Goal: Task Accomplishment & Management: Complete application form

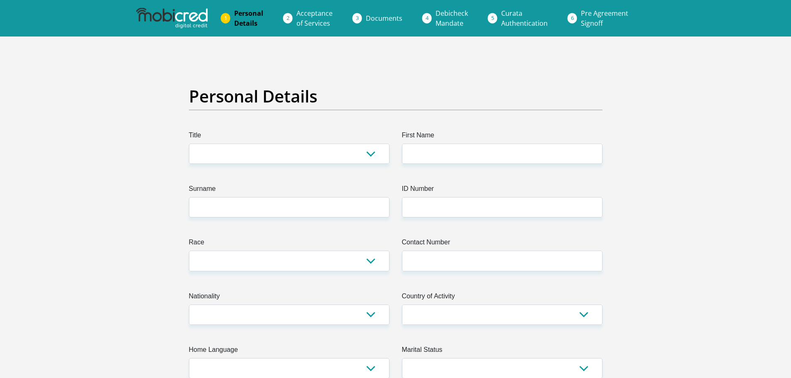
select select "Mr"
click at [189, 144] on select "Mr Ms Mrs Dr [PERSON_NAME]" at bounding box center [289, 154] width 201 height 20
click at [473, 152] on input "First Name" at bounding box center [502, 154] width 201 height 20
type input "[PERSON_NAME]"
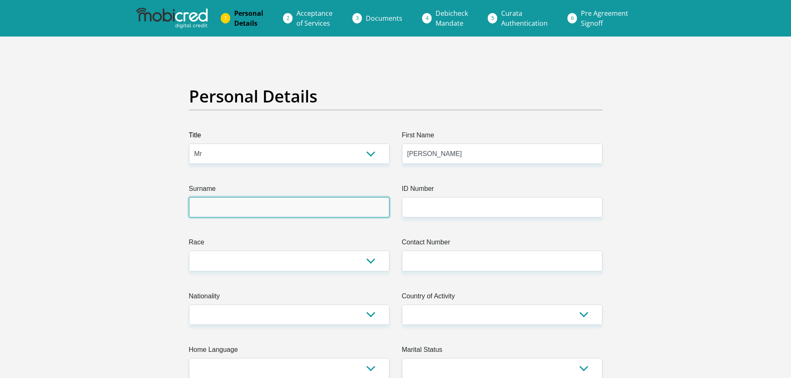
type input "Bothma"
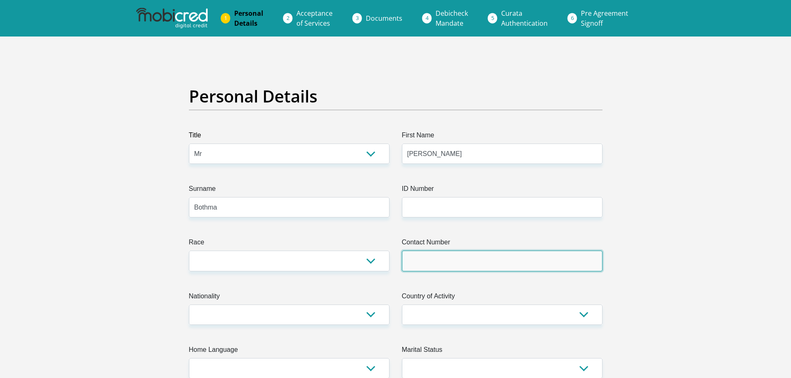
type input "0736984140"
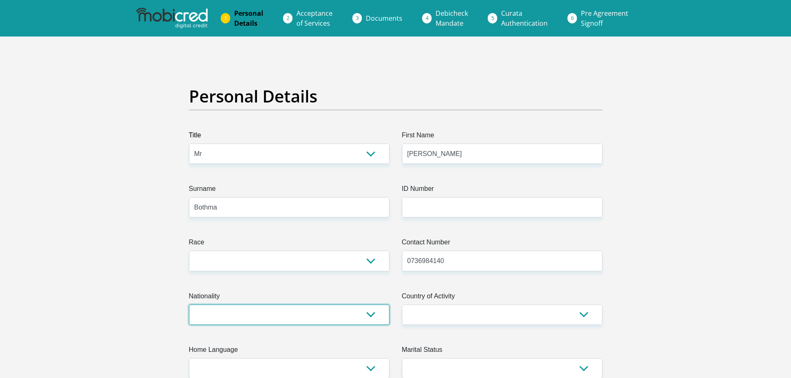
select select "ZAF"
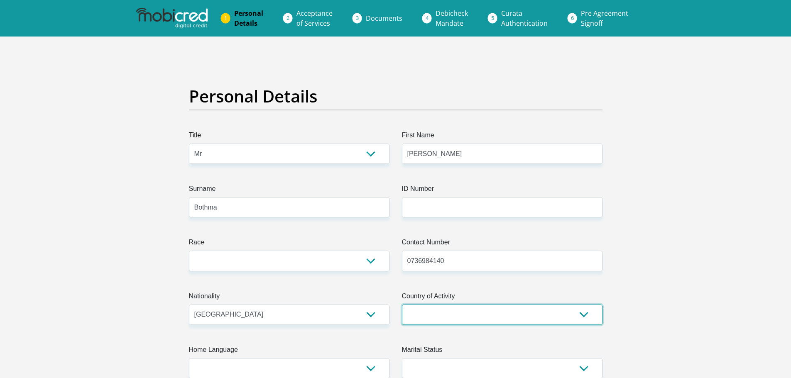
select select "ZAF"
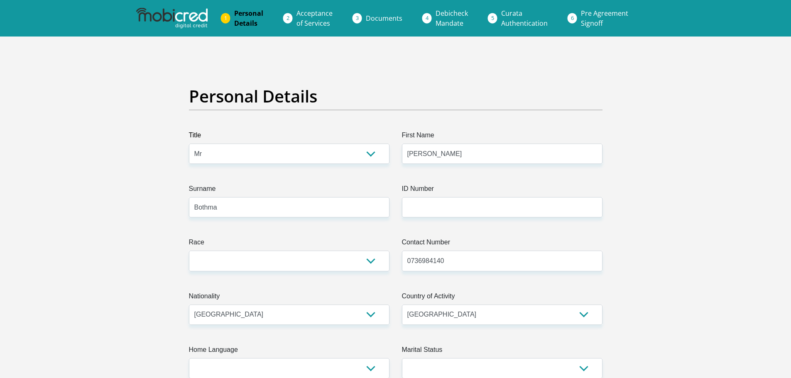
type input "[STREET_ADDRESS]"
type input "[GEOGRAPHIC_DATA]"
type input "0181"
drag, startPoint x: 268, startPoint y: 210, endPoint x: 176, endPoint y: 209, distance: 91.8
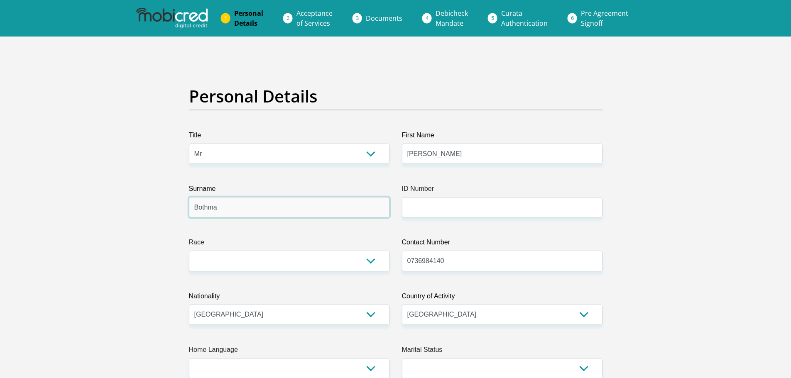
type input "[PERSON_NAME]"
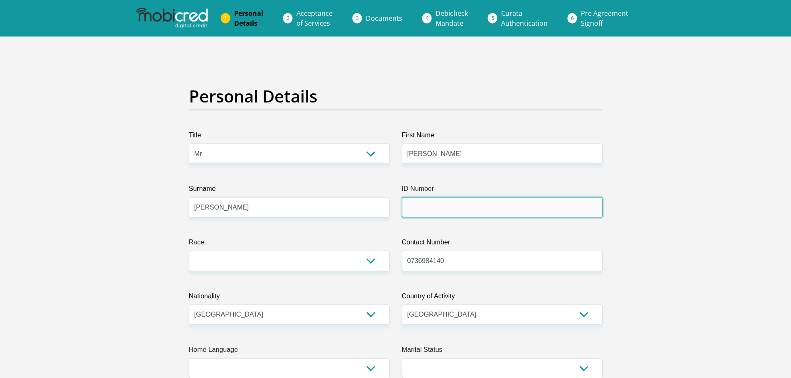
click at [430, 208] on input "ID Number" at bounding box center [502, 207] width 201 height 20
type input "9407125056083"
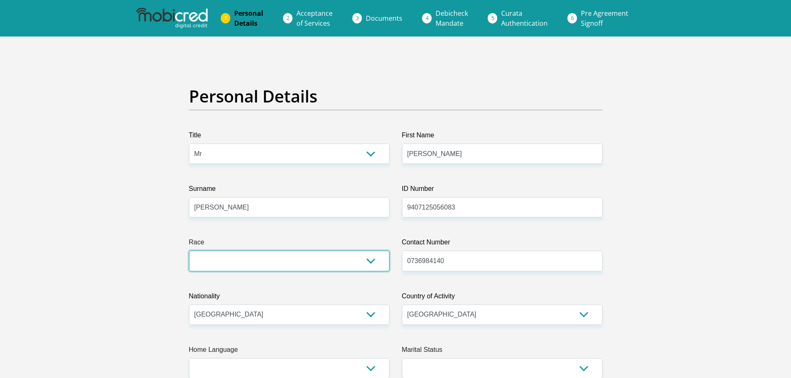
click at [355, 268] on select "Black Coloured Indian White Other" at bounding box center [289, 261] width 201 height 20
select select "4"
click at [189, 251] on select "Black Coloured Indian White Other" at bounding box center [289, 261] width 201 height 20
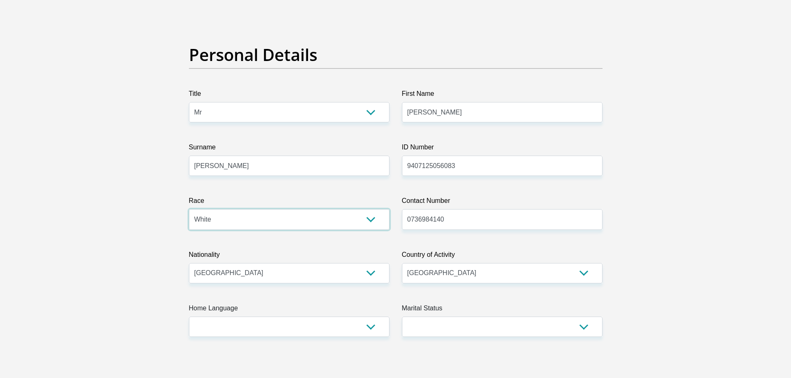
scroll to position [83, 0]
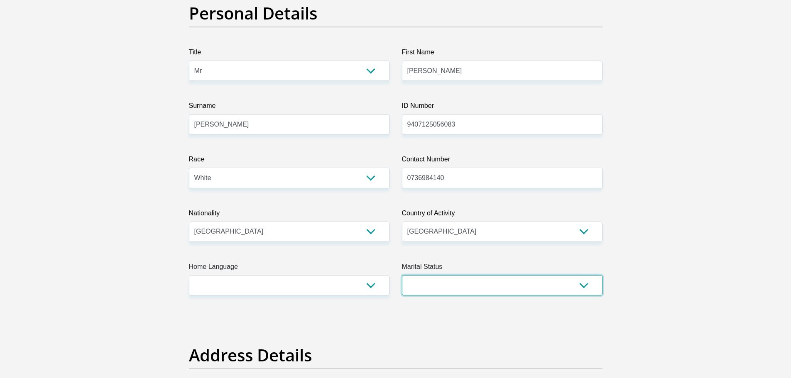
click at [444, 288] on select "Married ANC Single Divorced Widowed Married COP or Customary Law" at bounding box center [502, 285] width 201 height 20
click at [525, 292] on select "Married ANC Single Divorced Widowed Married COP or Customary Law" at bounding box center [502, 285] width 201 height 20
select select "1"
click at [402, 275] on select "Married ANC Single Divorced Widowed Married COP or Customary Law" at bounding box center [502, 285] width 201 height 20
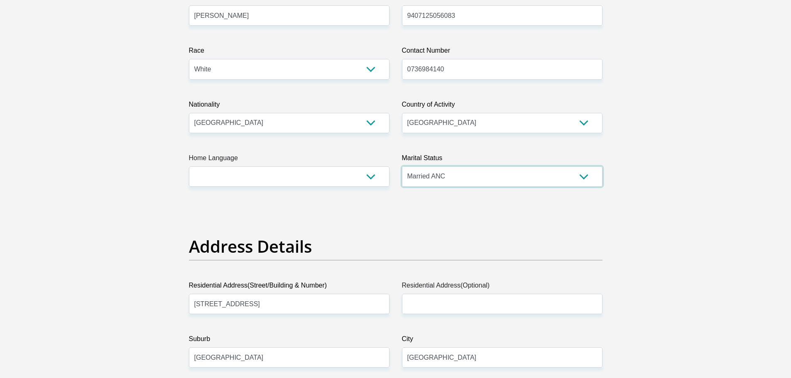
scroll to position [208, 0]
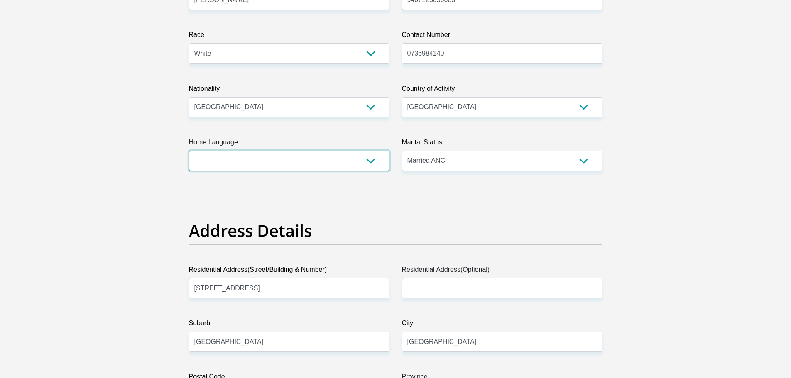
click at [287, 166] on select "Afrikaans English Sepedi South Ndebele Southern Sotho Swati Tsonga Tswana Venda…" at bounding box center [289, 161] width 201 height 20
select select "afr"
click at [189, 151] on select "Afrikaans English Sepedi South Ndebele Southern Sotho Swati Tsonga Tswana Venda…" at bounding box center [289, 161] width 201 height 20
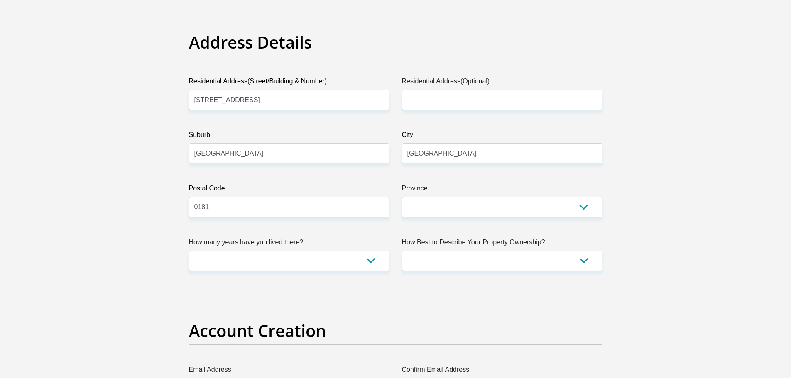
scroll to position [415, 0]
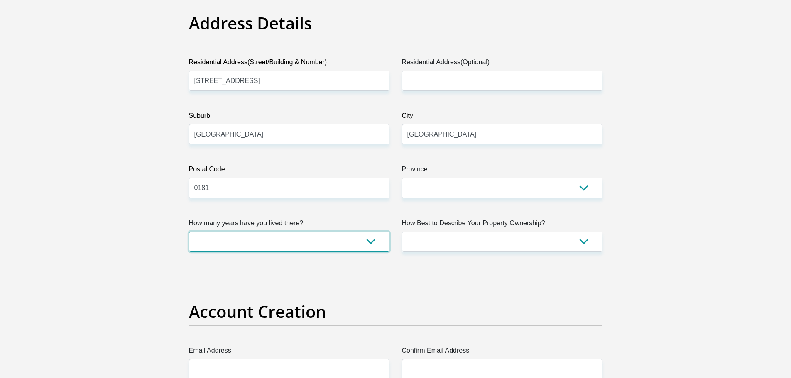
click at [361, 242] on select "less than 1 year 1-3 years 3-5 years 5+ years" at bounding box center [289, 242] width 201 height 20
select select "0"
click at [189, 232] on select "less than 1 year 1-3 years 3-5 years 5+ years" at bounding box center [289, 242] width 201 height 20
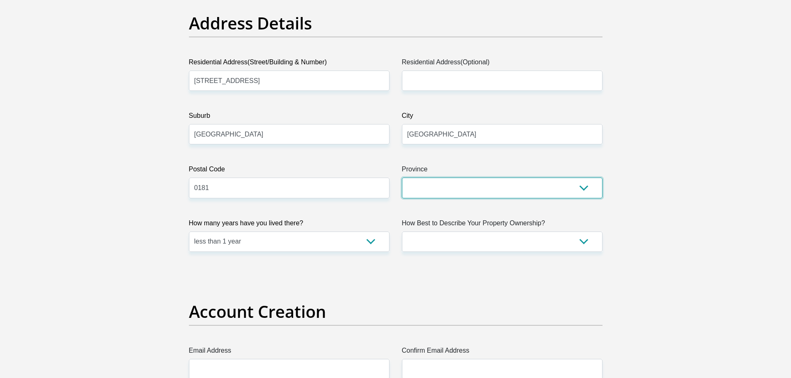
click at [522, 187] on select "Eastern Cape Free State [GEOGRAPHIC_DATA] [GEOGRAPHIC_DATA][DATE] [GEOGRAPHIC_D…" at bounding box center [502, 188] width 201 height 20
select select "Gauteng"
click at [402, 178] on select "Eastern Cape Free State [GEOGRAPHIC_DATA] [GEOGRAPHIC_DATA][DATE] [GEOGRAPHIC_D…" at bounding box center [502, 188] width 201 height 20
click at [502, 231] on label "How Best to Describe Your Property Ownership?" at bounding box center [502, 225] width 201 height 13
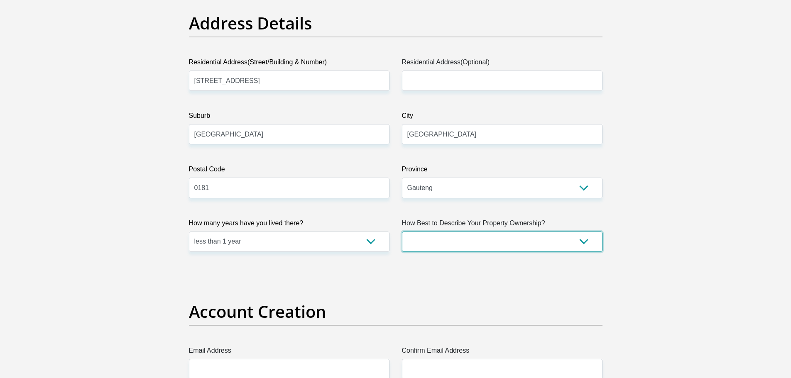
click at [502, 232] on select "Owned Rented Family Owned Company Dwelling" at bounding box center [502, 242] width 201 height 20
click at [499, 241] on select "Owned Rented Family Owned Company Dwelling" at bounding box center [502, 242] width 201 height 20
select select "Rented"
click at [402, 232] on select "Owned Rented Family Owned Company Dwelling" at bounding box center [502, 242] width 201 height 20
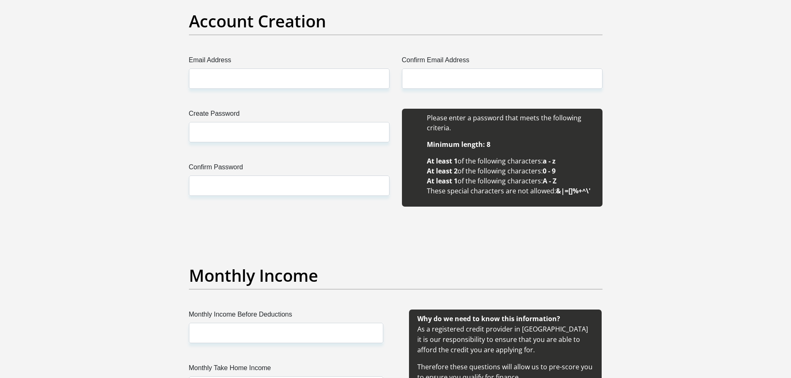
scroll to position [665, 0]
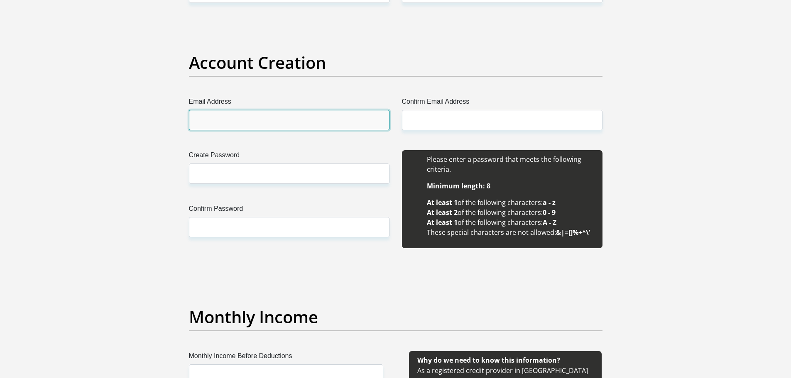
click at [270, 121] on input "Email Address" at bounding box center [289, 120] width 201 height 20
type input "[EMAIL_ADDRESS][DOMAIN_NAME]"
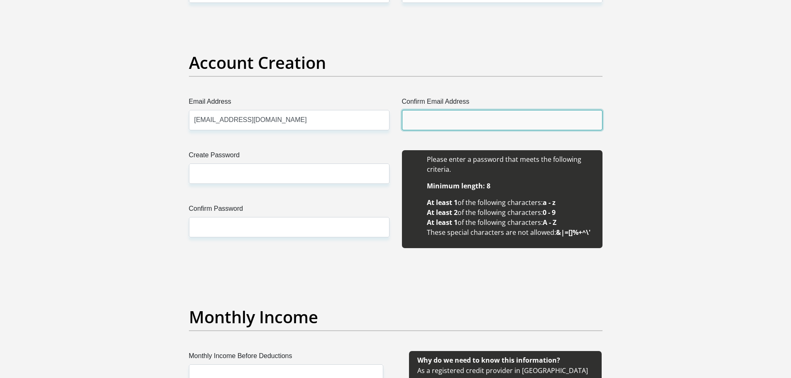
type input "[EMAIL_ADDRESS][DOMAIN_NAME]"
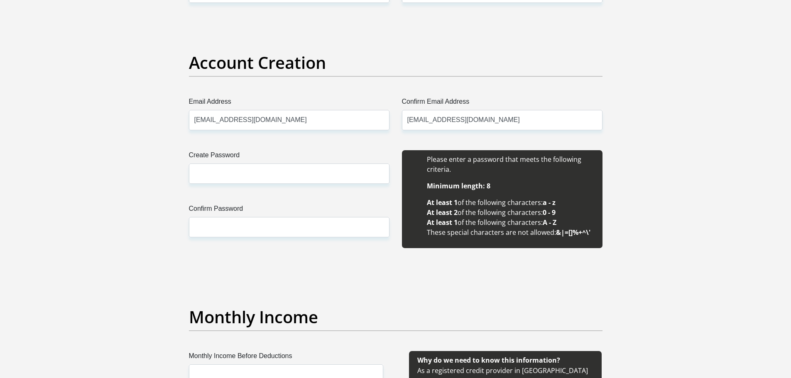
type input "[PERSON_NAME]"
type input "Bothma"
type input "0736984140"
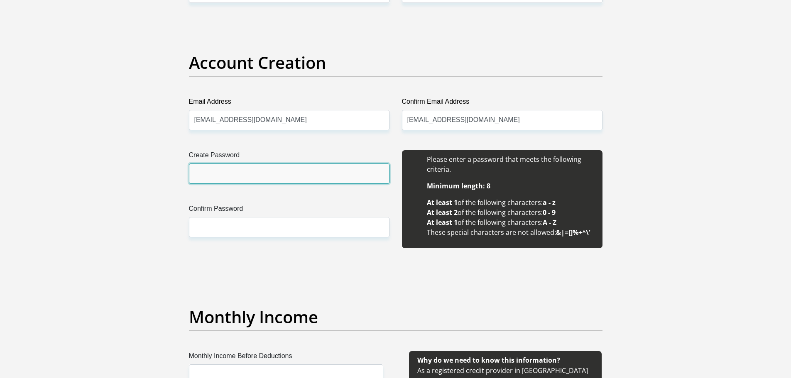
click at [311, 176] on input "Create Password" at bounding box center [289, 174] width 201 height 20
type input "Vincent1994"
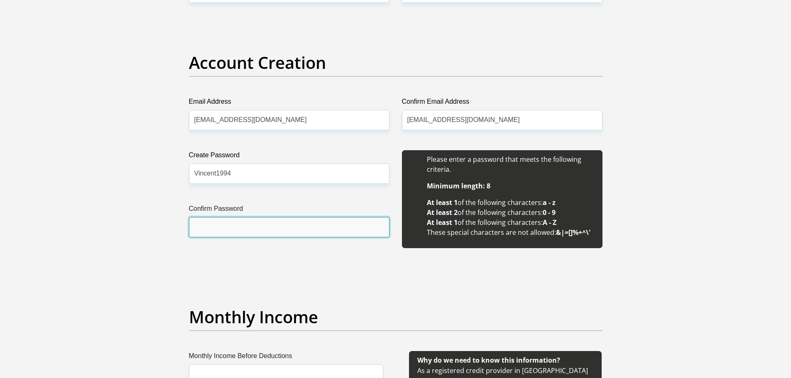
click at [265, 226] on input "Confirm Password" at bounding box center [289, 227] width 201 height 20
drag, startPoint x: 239, startPoint y: 180, endPoint x: 172, endPoint y: 178, distance: 67.3
click at [245, 223] on input "Confirm Password" at bounding box center [289, 227] width 201 height 20
paste input "Vincent1994"
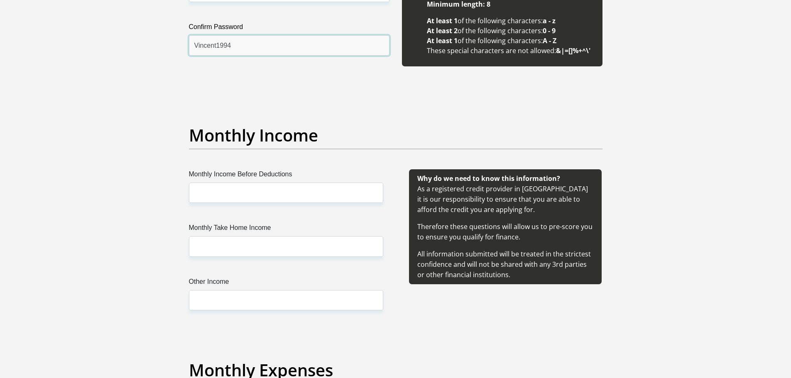
scroll to position [872, 0]
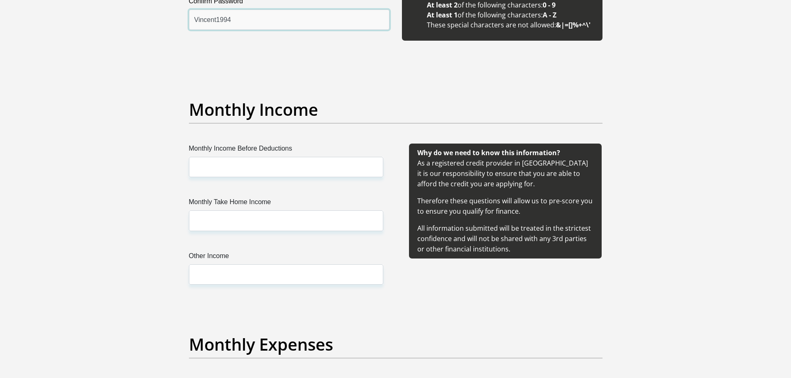
type input "Vincent1994"
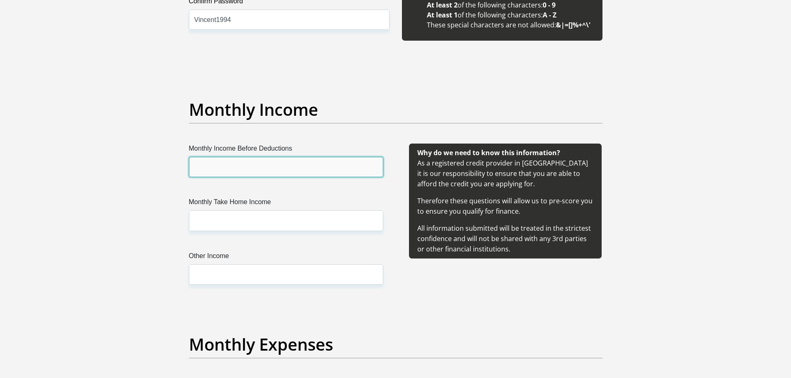
click at [295, 169] on input "Monthly Income Before Deductions" at bounding box center [286, 167] width 194 height 20
type input "10000"
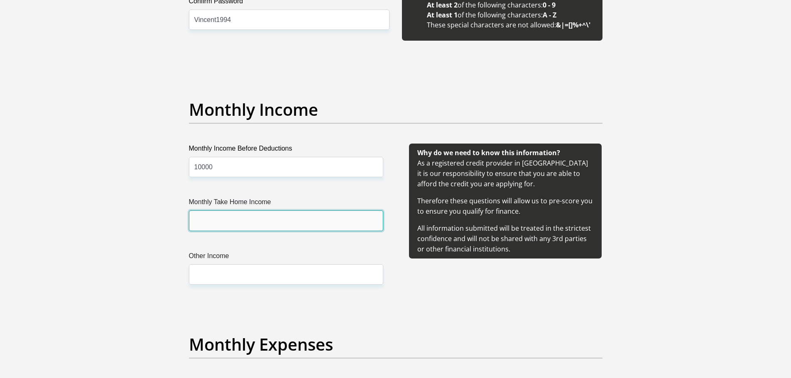
click at [260, 221] on input "Monthly Take Home Income" at bounding box center [286, 221] width 194 height 20
type input "10000"
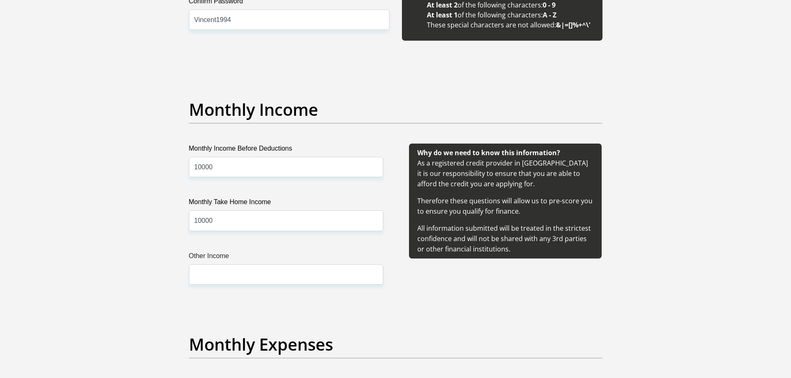
click at [336, 241] on div "Monthly Income Before Deductions 10000 Monthly Take Home Income 10000 Other Inc…" at bounding box center [286, 224] width 219 height 161
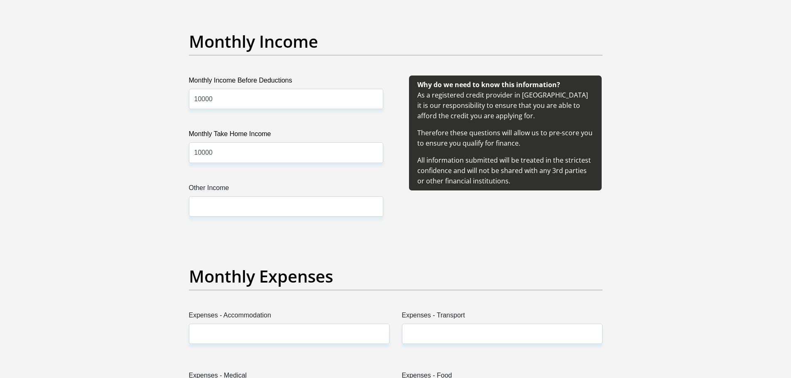
scroll to position [914, 0]
